Goal: Information Seeking & Learning: Learn about a topic

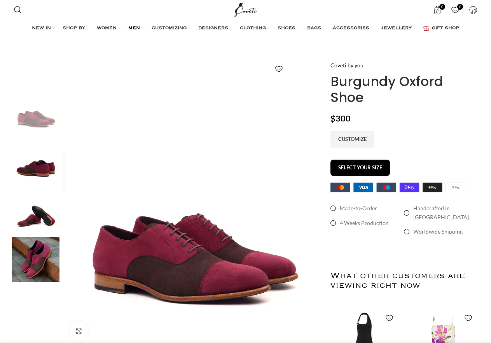
click at [133, 29] on span "MEN" at bounding box center [134, 28] width 12 height 6
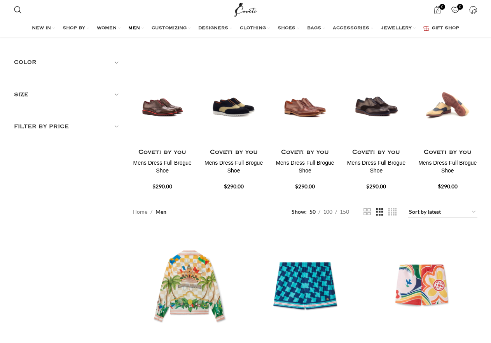
scroll to position [43, 0]
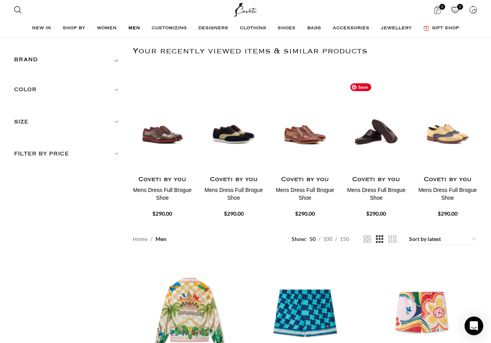
click at [374, 126] on img "4 / 30" at bounding box center [376, 126] width 61 height 96
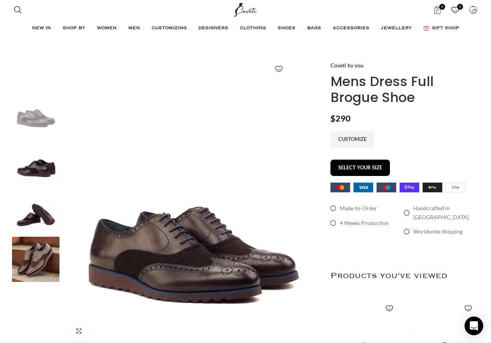
click at [26, 162] on img at bounding box center [35, 160] width 47 height 45
click at [38, 261] on img "4 / 4" at bounding box center [35, 258] width 47 height 45
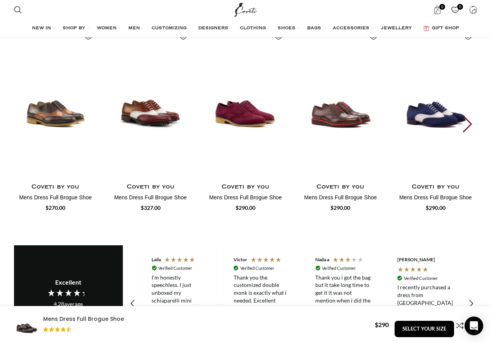
scroll to position [675, 0]
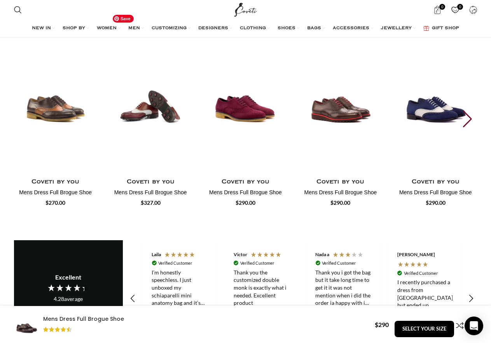
click at [135, 97] on img "2 / 30" at bounding box center [151, 97] width 86 height 160
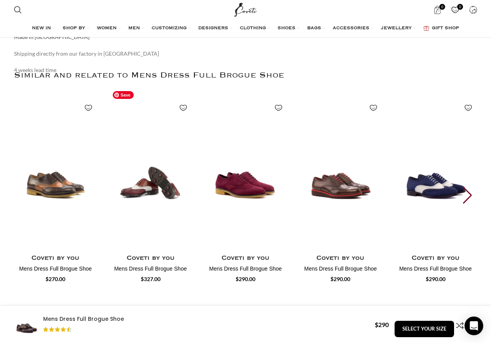
scroll to position [0, 82]
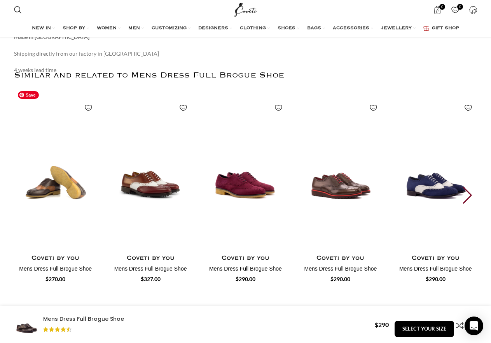
click at [60, 177] on img "1 / 30" at bounding box center [55, 173] width 86 height 160
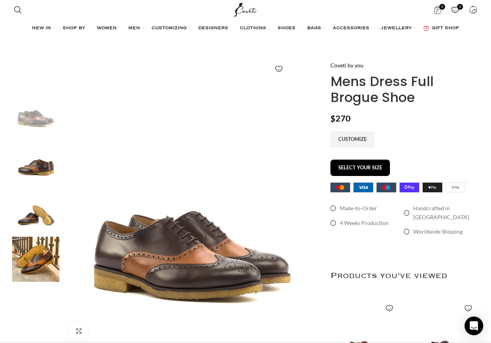
click at [26, 168] on img at bounding box center [35, 160] width 47 height 45
click at [47, 176] on img "2 / 4" at bounding box center [35, 160] width 47 height 45
click at [43, 170] on img "2 / 4" at bounding box center [35, 160] width 47 height 45
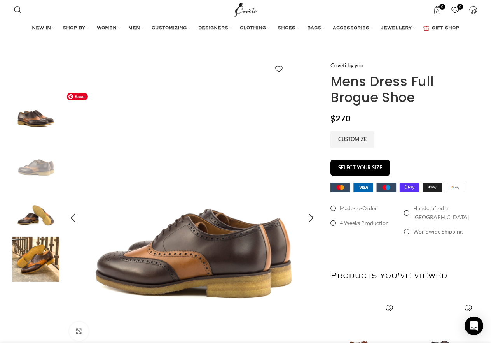
scroll to position [0, 82]
click at [48, 213] on img "3 / 4" at bounding box center [35, 209] width 47 height 45
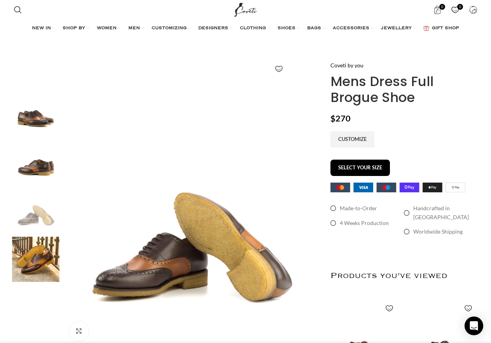
click at [29, 271] on img "4 / 4" at bounding box center [35, 258] width 47 height 45
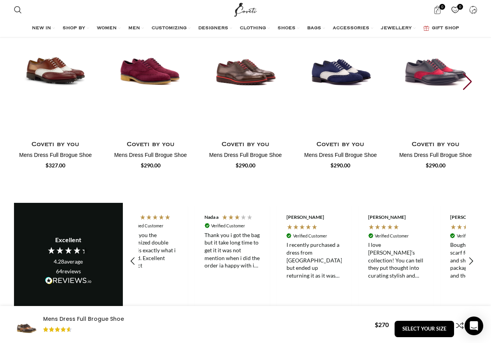
scroll to position [0, 245]
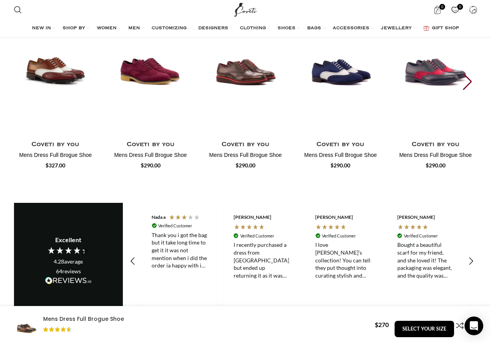
click at [467, 77] on div "Next slide" at bounding box center [468, 81] width 10 height 17
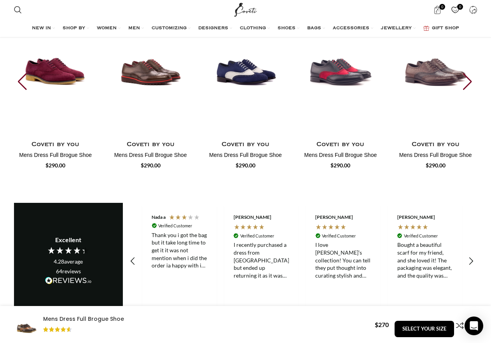
click at [465, 80] on div "Next slide" at bounding box center [468, 81] width 10 height 17
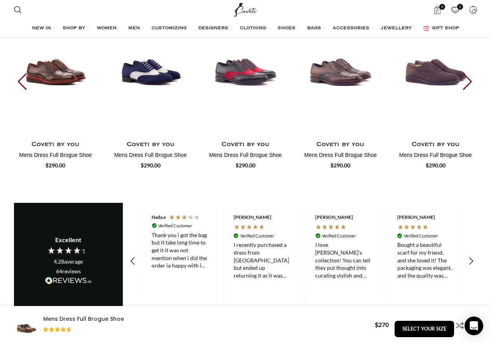
click at [465, 80] on div "Next slide" at bounding box center [468, 81] width 10 height 17
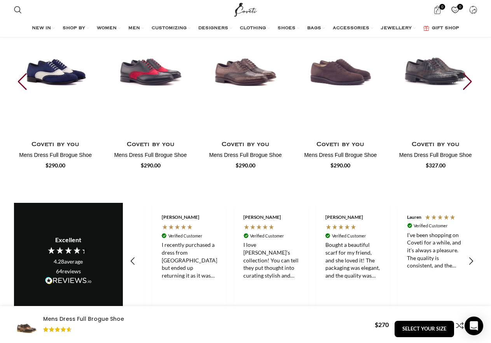
scroll to position [0, 327]
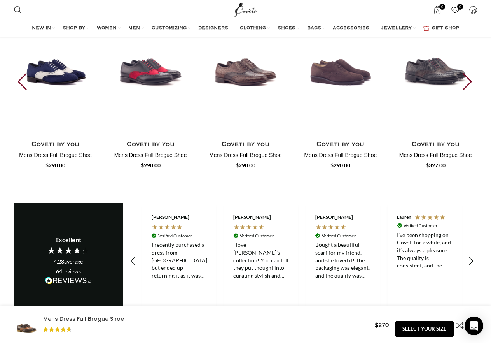
click at [466, 80] on div "Next slide" at bounding box center [468, 81] width 10 height 17
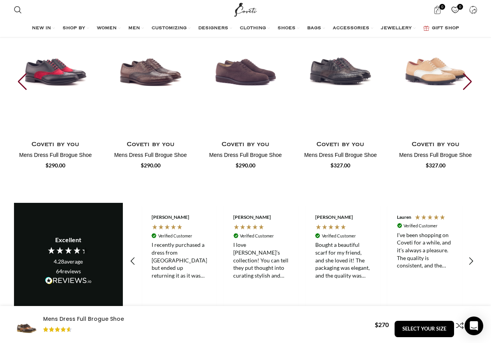
click at [463, 77] on div "Next slide" at bounding box center [468, 81] width 10 height 17
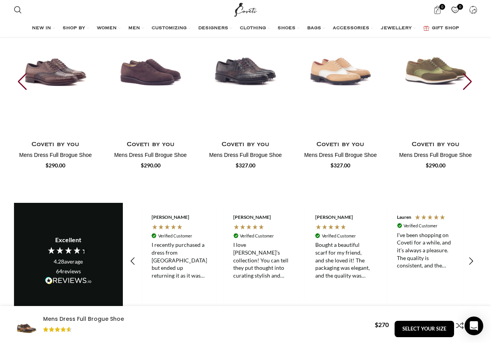
click at [463, 76] on div "Next slide" at bounding box center [468, 81] width 10 height 17
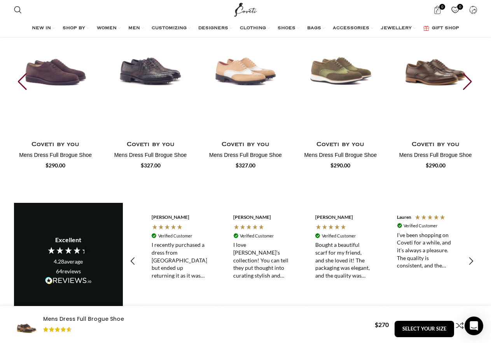
click at [465, 73] on div "Next slide" at bounding box center [468, 81] width 10 height 17
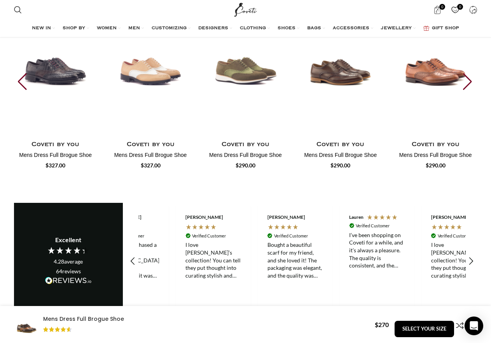
scroll to position [0, 409]
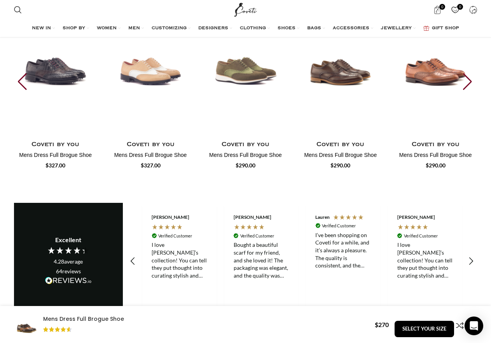
click at [467, 73] on div "Next slide" at bounding box center [468, 81] width 10 height 17
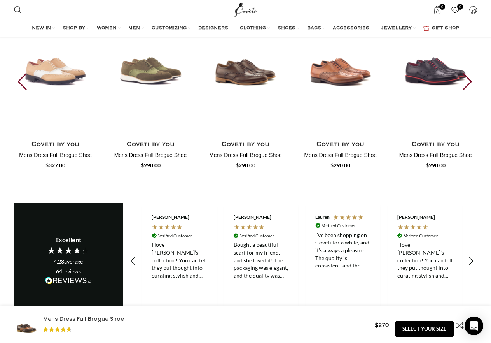
click at [466, 73] on div "Next slide" at bounding box center [468, 81] width 10 height 17
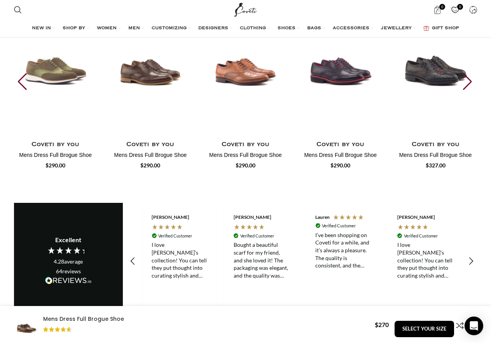
click at [466, 73] on div "Next slide" at bounding box center [468, 81] width 10 height 17
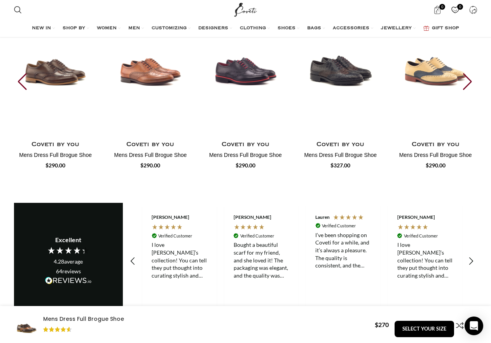
click at [466, 73] on div "Next slide" at bounding box center [468, 81] width 10 height 17
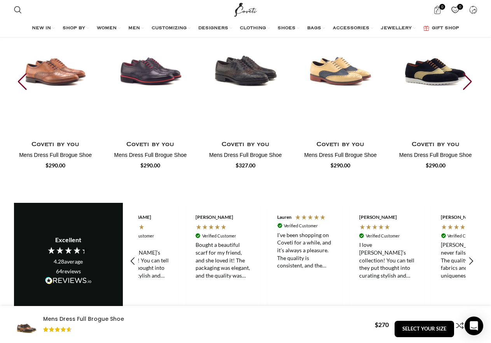
click at [467, 73] on div "Next slide" at bounding box center [468, 81] width 10 height 17
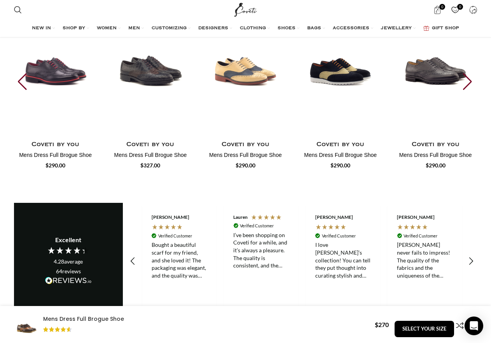
click at [467, 73] on div "Next slide" at bounding box center [468, 81] width 10 height 17
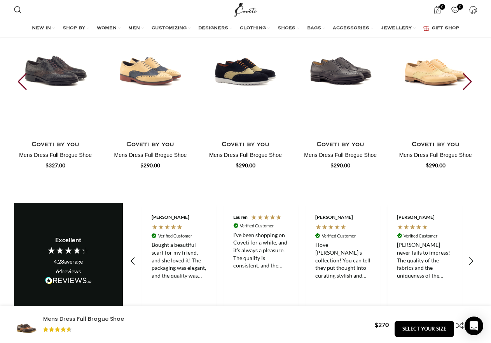
click at [467, 73] on div "Next slide" at bounding box center [468, 81] width 10 height 17
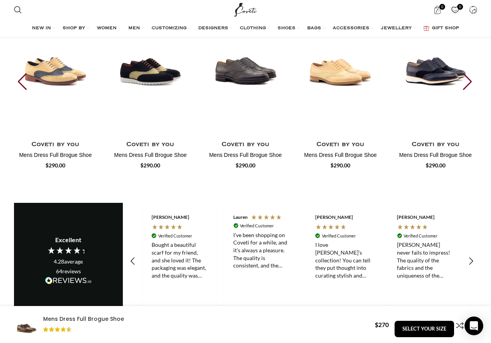
click at [467, 73] on div "Next slide" at bounding box center [468, 81] width 10 height 17
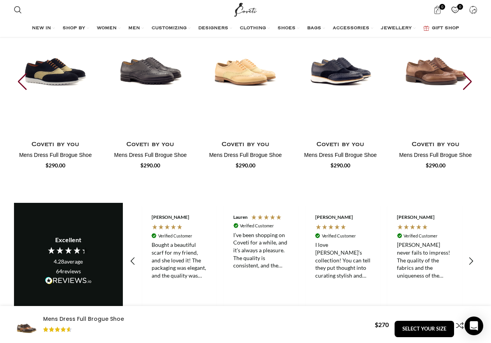
click at [467, 73] on div "Next slide" at bounding box center [468, 81] width 10 height 17
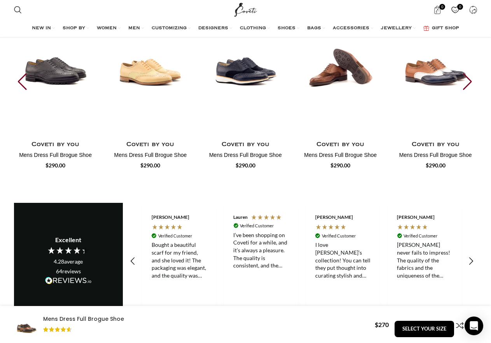
scroll to position [0, 573]
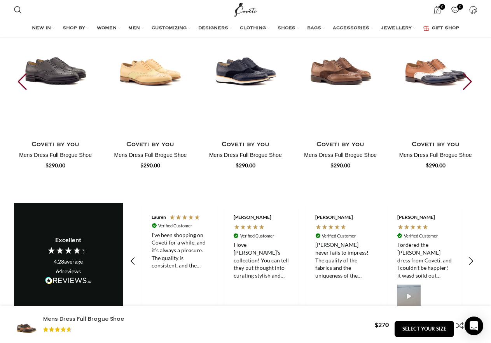
drag, startPoint x: 464, startPoint y: 70, endPoint x: 460, endPoint y: 67, distance: 5.0
click at [463, 73] on div "Next slide" at bounding box center [468, 81] width 10 height 17
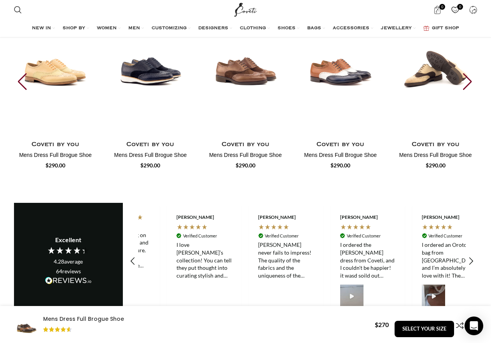
scroll to position [0, 655]
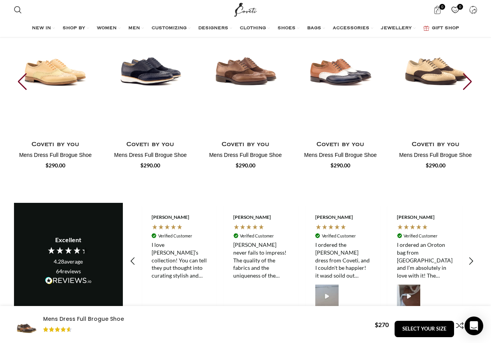
click at [470, 73] on div "Next slide" at bounding box center [468, 81] width 10 height 17
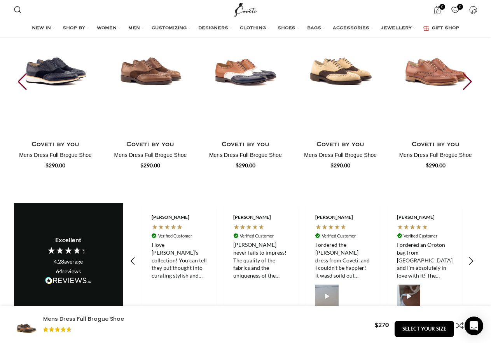
click at [470, 73] on div "Next slide" at bounding box center [468, 81] width 10 height 17
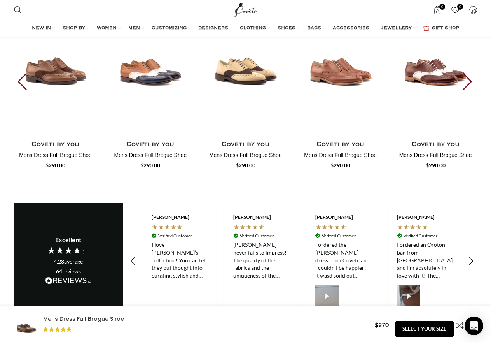
click at [470, 73] on div "Next slide" at bounding box center [468, 81] width 10 height 17
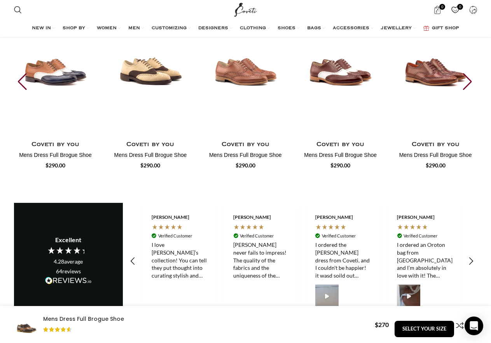
click at [470, 73] on div "Next slide" at bounding box center [468, 81] width 10 height 17
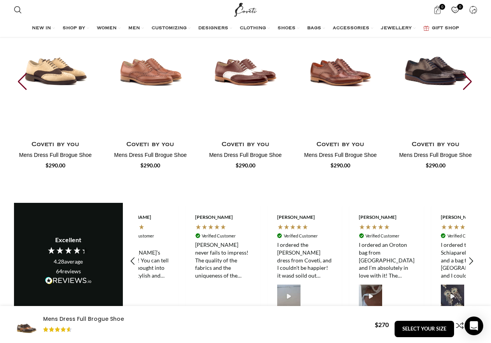
scroll to position [0, 736]
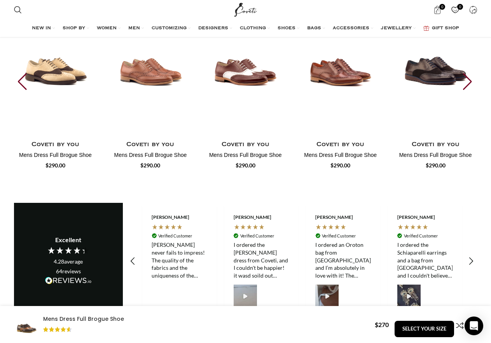
click at [470, 73] on div "Next slide" at bounding box center [468, 81] width 10 height 17
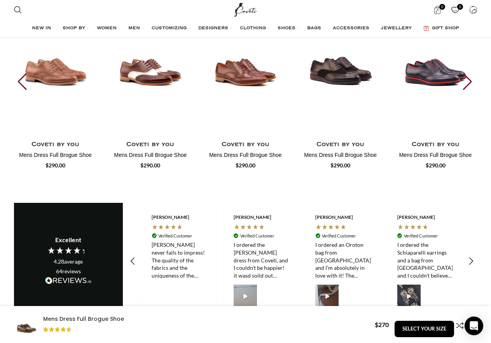
click at [470, 73] on div "Next slide" at bounding box center [468, 81] width 10 height 17
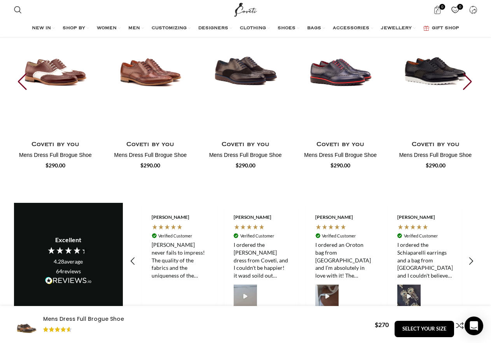
click at [470, 73] on div "Next slide" at bounding box center [468, 81] width 10 height 17
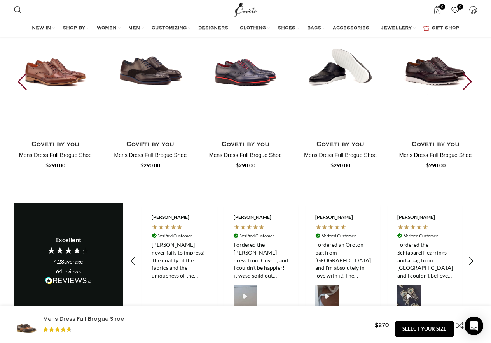
click at [345, 73] on img "28 / 30" at bounding box center [340, 60] width 86 height 160
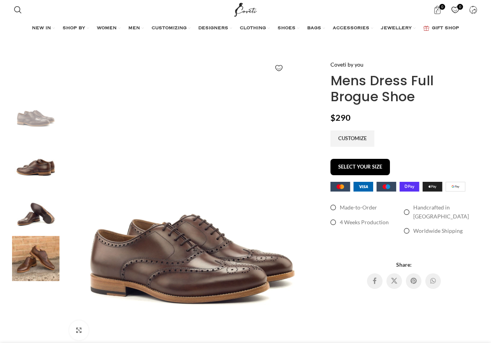
click at [30, 262] on img at bounding box center [35, 258] width 47 height 45
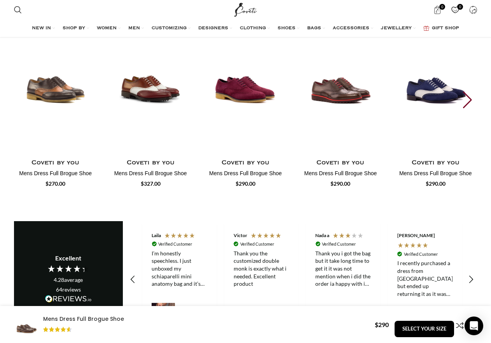
scroll to position [699, 0]
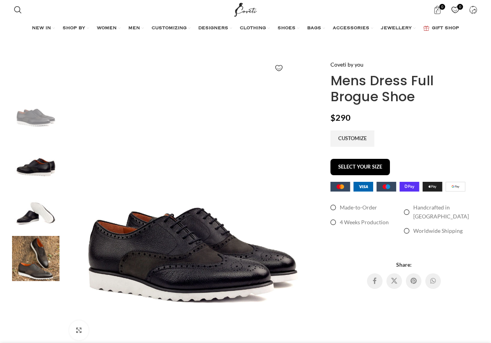
drag, startPoint x: 45, startPoint y: 157, endPoint x: 35, endPoint y: 218, distance: 61.5
click at [45, 157] on img at bounding box center [35, 159] width 47 height 45
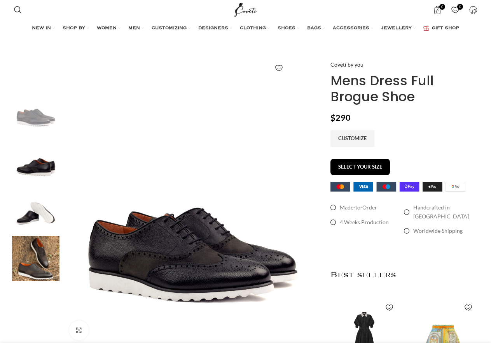
click at [35, 218] on img at bounding box center [35, 208] width 47 height 45
click at [50, 258] on img at bounding box center [35, 258] width 47 height 45
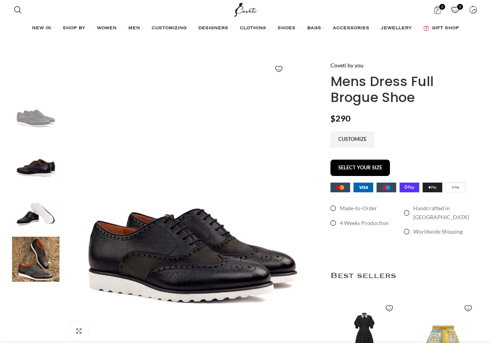
click at [50, 259] on img at bounding box center [35, 258] width 47 height 45
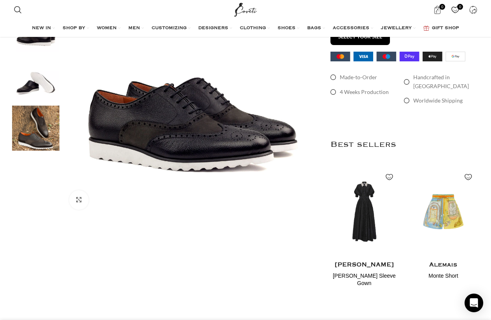
scroll to position [0, 900]
click at [29, 84] on img "3 / 4" at bounding box center [35, 78] width 47 height 45
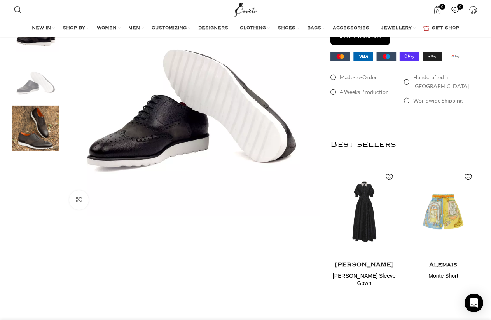
click at [26, 43] on img "2 / 4" at bounding box center [35, 29] width 47 height 45
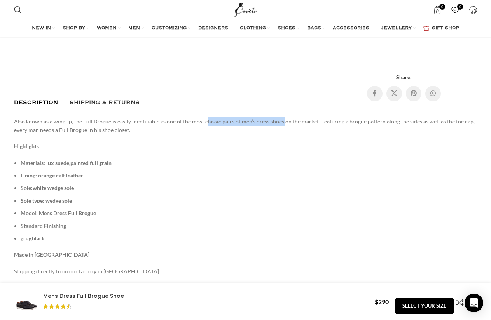
scroll to position [0, 1064]
drag, startPoint x: 203, startPoint y: 107, endPoint x: 280, endPoint y: 105, distance: 76.6
click at [280, 117] on p "Also known as a wingtip, the Full Brogue is easily identifiable as one of the m…" at bounding box center [245, 125] width 463 height 17
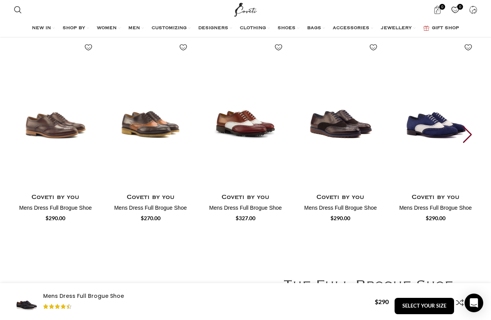
scroll to position [1018, 0]
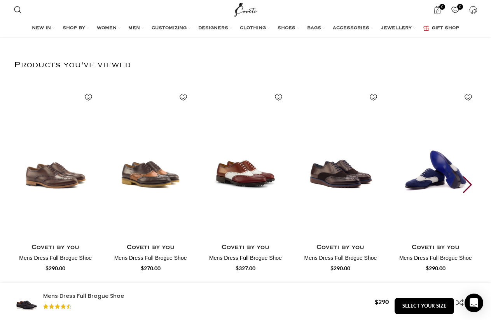
click at [467, 177] on div "Next slide" at bounding box center [468, 185] width 10 height 17
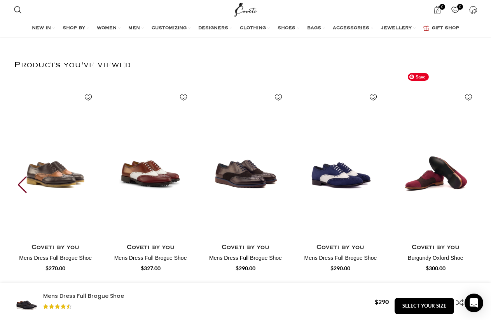
click at [467, 170] on img "6 / 6" at bounding box center [436, 163] width 86 height 160
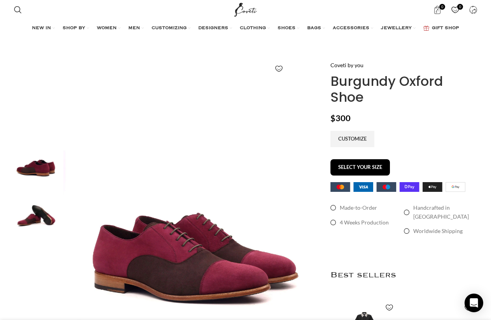
scroll to position [0, 245]
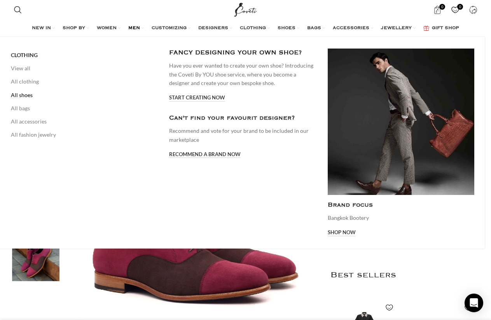
click at [23, 98] on link "All shoes" at bounding box center [84, 95] width 147 height 13
click at [26, 96] on link "All shoes" at bounding box center [84, 95] width 147 height 13
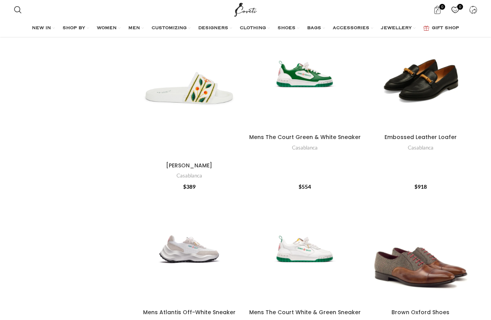
scroll to position [444, 0]
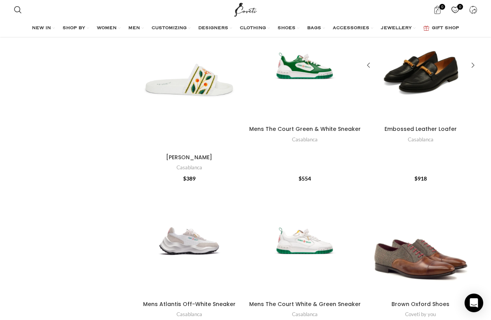
click at [435, 68] on div "Embossed Leather Loafer" at bounding box center [449, 66] width 57 height 114
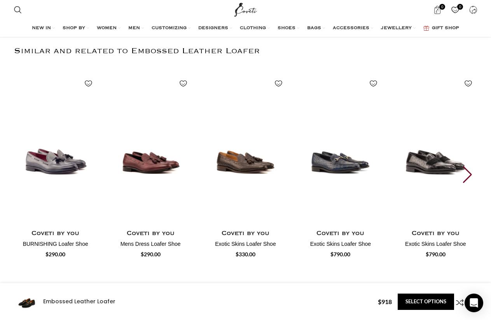
scroll to position [0, 245]
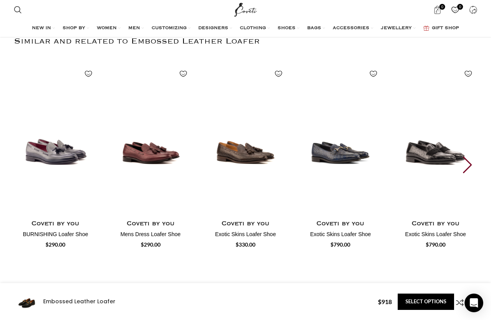
click at [467, 172] on div "Next slide" at bounding box center [468, 165] width 10 height 17
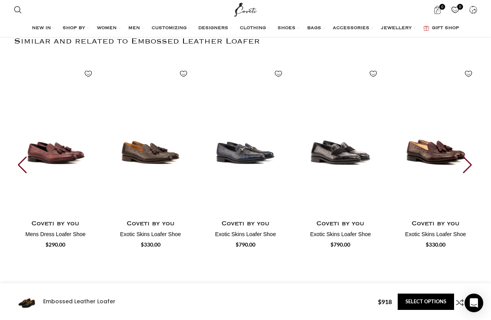
click at [467, 172] on div "Next slide" at bounding box center [468, 165] width 10 height 17
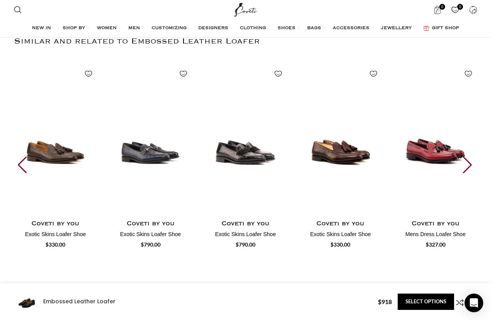
click at [467, 172] on div "Next slide" at bounding box center [468, 165] width 10 height 17
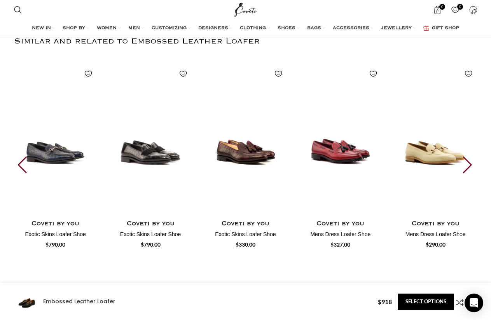
click at [467, 172] on div "Next slide" at bounding box center [468, 165] width 10 height 17
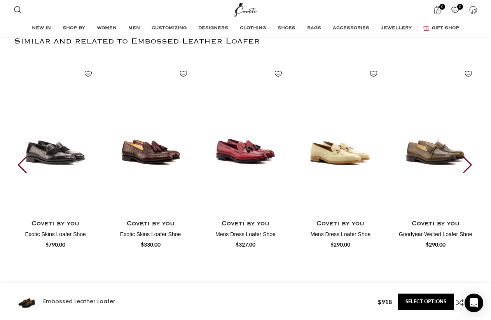
click at [467, 172] on div "Next slide" at bounding box center [468, 165] width 10 height 17
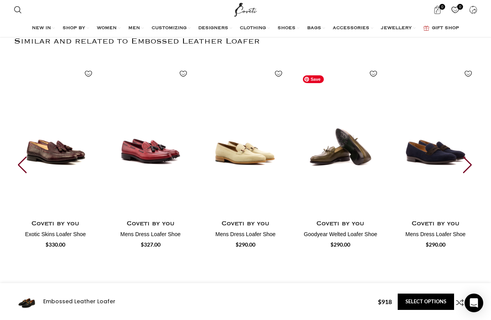
click at [328, 156] on img "9 / 30" at bounding box center [340, 139] width 86 height 160
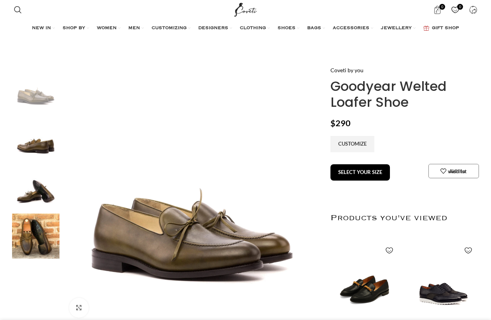
click at [25, 233] on img at bounding box center [35, 236] width 47 height 45
click at [37, 190] on img at bounding box center [35, 186] width 47 height 45
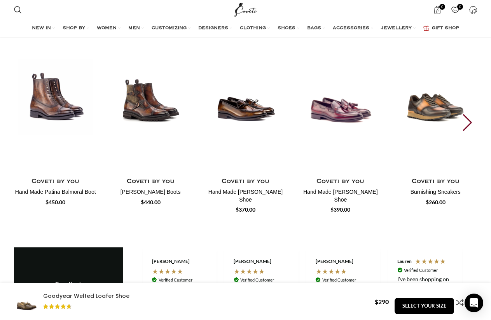
scroll to position [0, 327]
click at [467, 121] on div "Next slide" at bounding box center [468, 122] width 10 height 17
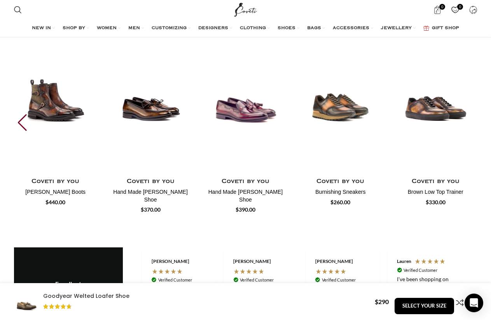
click at [467, 121] on div "6 / 6" at bounding box center [435, 97] width 83 height 156
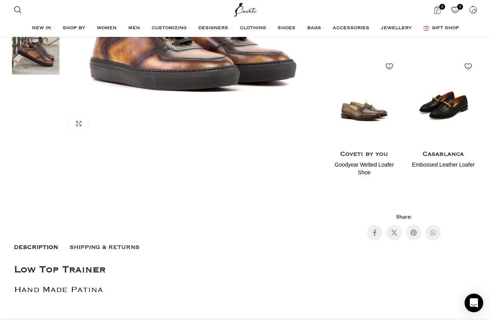
scroll to position [180, 0]
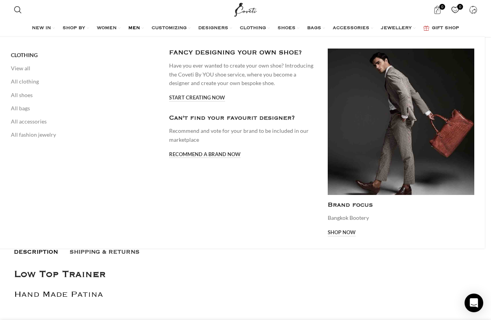
click at [135, 26] on span "MEN" at bounding box center [134, 28] width 12 height 6
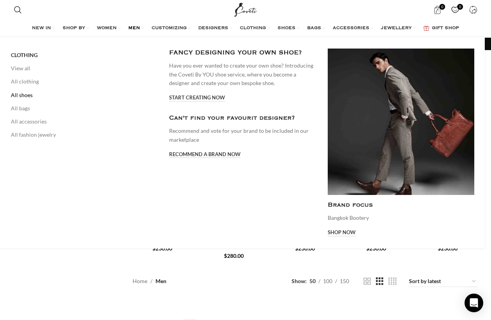
click at [26, 98] on link "All shoes" at bounding box center [84, 95] width 147 height 13
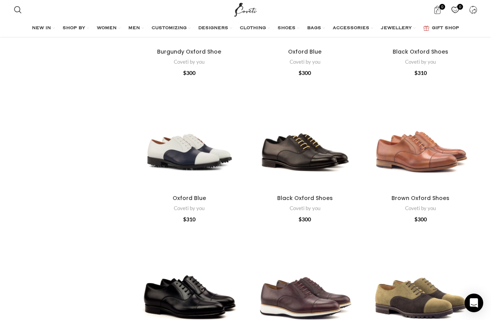
scroll to position [848, 0]
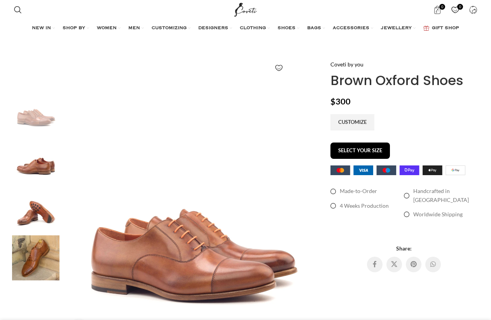
click at [24, 153] on img at bounding box center [35, 159] width 47 height 45
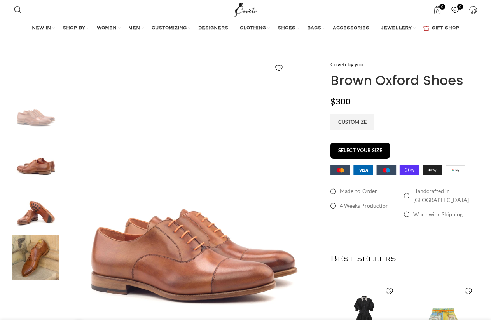
click at [29, 213] on img at bounding box center [35, 208] width 47 height 45
click at [31, 121] on img at bounding box center [35, 110] width 47 height 45
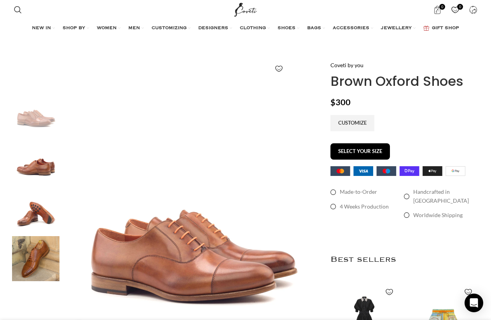
scroll to position [0, 82]
click at [27, 150] on img at bounding box center [35, 160] width 47 height 45
click at [311, 217] on div "Next slide" at bounding box center [310, 217] width 19 height 19
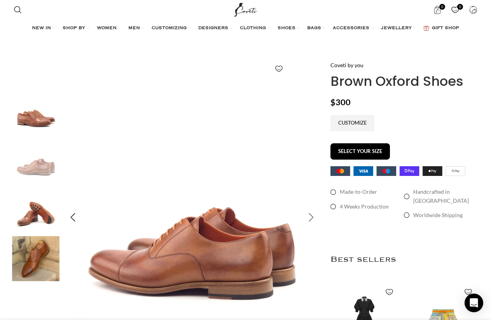
click at [310, 219] on div "Next slide" at bounding box center [310, 217] width 19 height 19
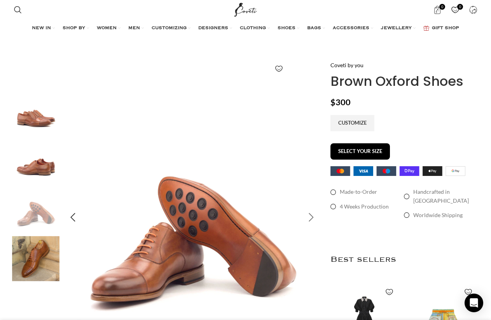
click at [310, 219] on div "Next slide" at bounding box center [310, 217] width 19 height 19
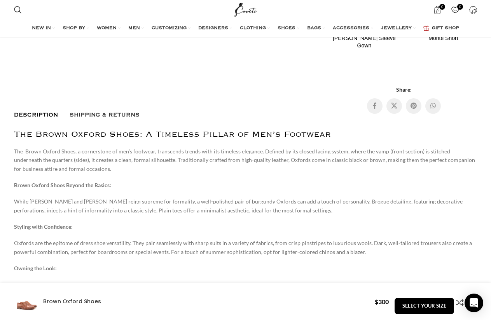
scroll to position [0, 245]
drag, startPoint x: 42, startPoint y: 118, endPoint x: 140, endPoint y: 119, distance: 97.2
click at [140, 130] on h2 "The Brown Oxford Shoes: A Timeless Pillar of Men’s Footwear" at bounding box center [245, 135] width 463 height 10
copy h2 "Brown Oxford Shoes"
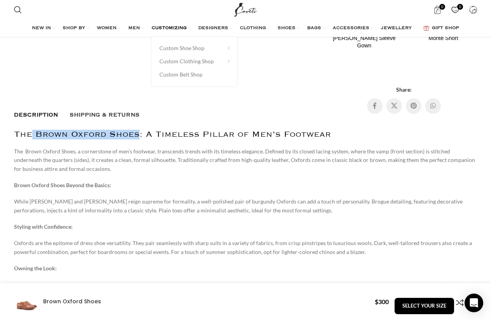
scroll to position [0, 327]
